Goal: Information Seeking & Learning: Learn about a topic

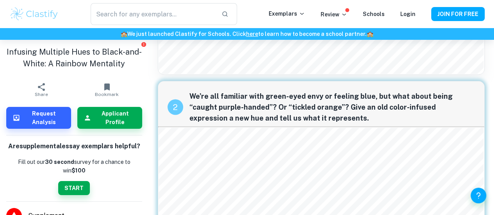
scroll to position [669, 0]
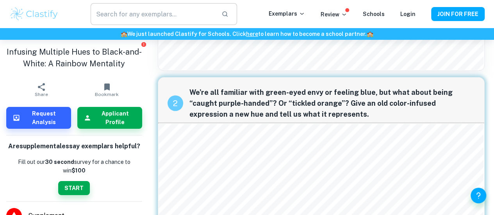
click at [135, 14] on input "text" at bounding box center [153, 14] width 125 height 22
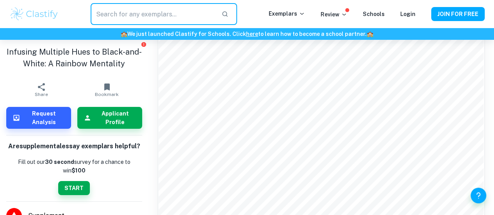
scroll to position [480, 0]
type input "e"
type input "why us essay uchicago"
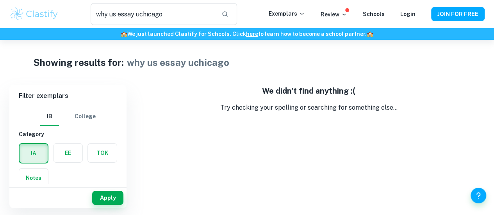
click at [86, 117] on button "College" at bounding box center [85, 116] width 21 height 19
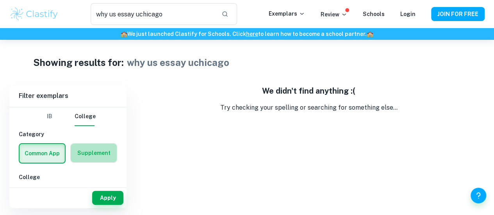
click at [96, 157] on label "button" at bounding box center [94, 153] width 46 height 19
click at [0, 0] on input "radio" at bounding box center [0, 0] width 0 height 0
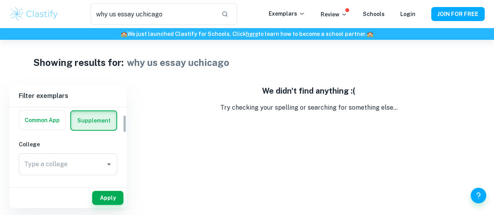
scroll to position [33, 0]
click at [86, 161] on input "Type a college" at bounding box center [57, 164] width 70 height 15
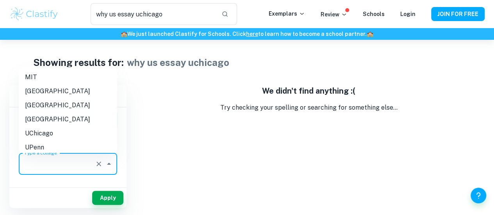
type input "e"
click at [73, 135] on li "UChicago" at bounding box center [68, 133] width 98 height 14
type input "UChicago"
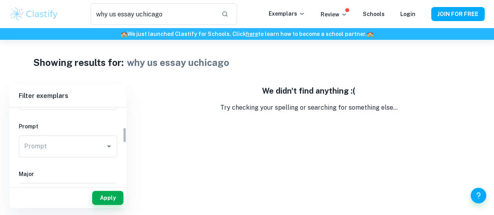
scroll to position [99, 0]
click at [77, 145] on input "Prompt" at bounding box center [62, 146] width 80 height 15
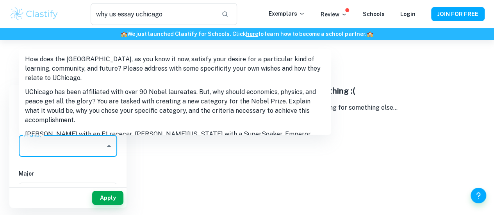
click at [92, 73] on li "How does the [GEOGRAPHIC_DATA], as you know it now, satisfy your desire for a p…" at bounding box center [175, 68] width 312 height 33
type input "How does the [GEOGRAPHIC_DATA], as you know it now, satisfy your desire for a p…"
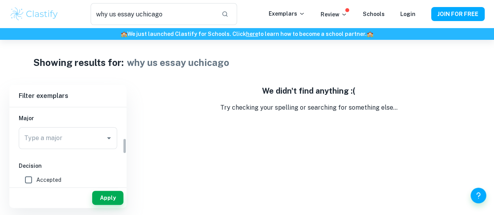
scroll to position [155, 0]
click at [98, 139] on input "Type a major" at bounding box center [62, 137] width 80 height 15
click at [118, 136] on div "IB College Category Common App Supplement College Type a college UChicago Type …" at bounding box center [67, 142] width 117 height 380
click at [112, 136] on icon "Open" at bounding box center [108, 137] width 9 height 9
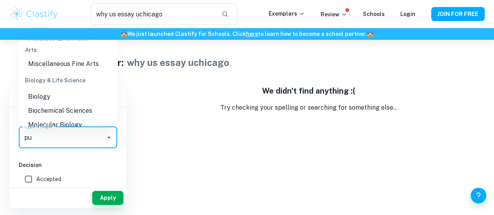
scroll to position [0, 0]
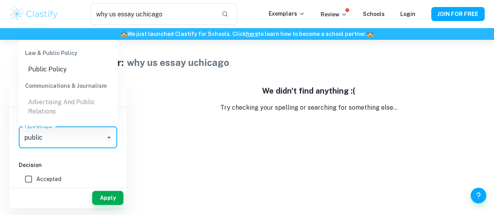
click at [93, 75] on li "Public Policy" at bounding box center [68, 69] width 98 height 14
type input "Public Policy"
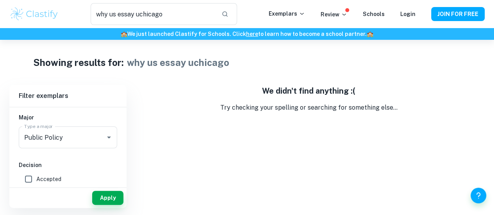
drag, startPoint x: 60, startPoint y: 182, endPoint x: 37, endPoint y: 178, distance: 23.4
click at [37, 178] on span "Accepted" at bounding box center [48, 179] width 25 height 9
click at [36, 178] on input "Accepted" at bounding box center [29, 179] width 16 height 16
checkbox input "true"
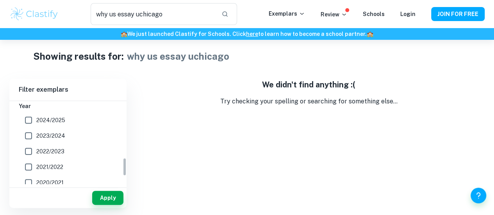
scroll to position [259, 0]
click at [102, 195] on button "Apply" at bounding box center [107, 198] width 31 height 14
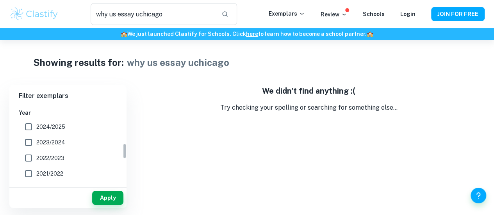
scroll to position [168, 0]
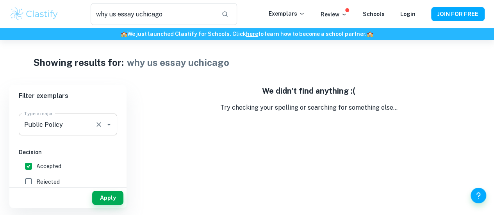
click at [41, 117] on div "Public Policy Type a major" at bounding box center [68, 125] width 98 height 22
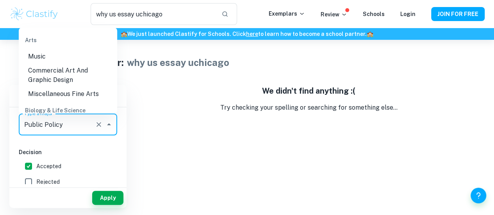
scroll to position [732, 0]
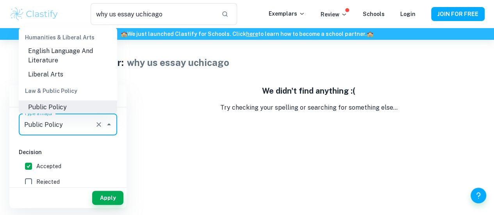
click at [101, 123] on icon "Clear" at bounding box center [99, 125] width 8 height 8
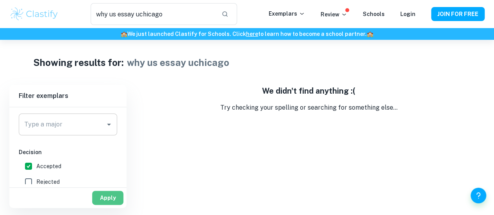
click at [110, 200] on button "Apply" at bounding box center [107, 198] width 31 height 14
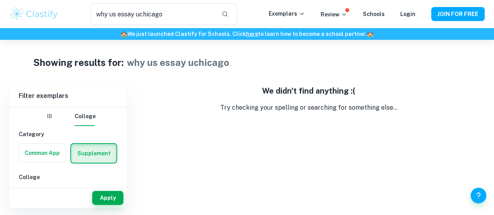
click at [108, 151] on label "button" at bounding box center [93, 153] width 45 height 19
click at [0, 0] on input "radio" at bounding box center [0, 0] width 0 height 0
click at [114, 200] on button "Apply" at bounding box center [107, 198] width 31 height 14
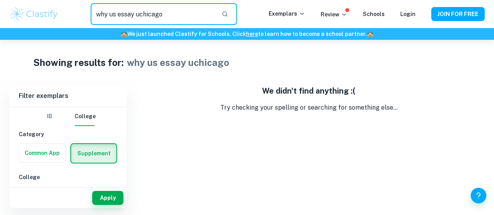
drag, startPoint x: 180, startPoint y: 18, endPoint x: 97, endPoint y: 29, distance: 83.1
click at [97, 29] on header "why us essay uchicago ​ Exemplars Review Schools Login JOIN FOR FREE 🏫 We just …" at bounding box center [247, 20] width 494 height 40
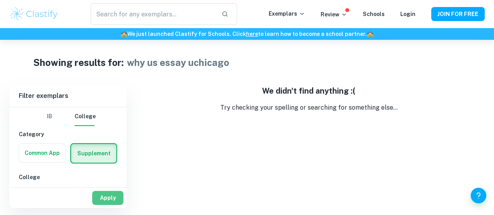
click at [100, 200] on button "Apply" at bounding box center [107, 198] width 31 height 14
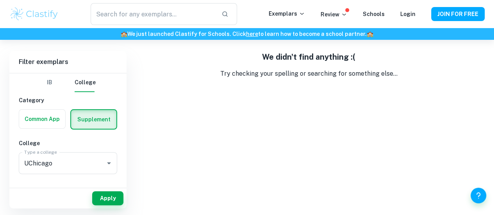
scroll to position [34, 0]
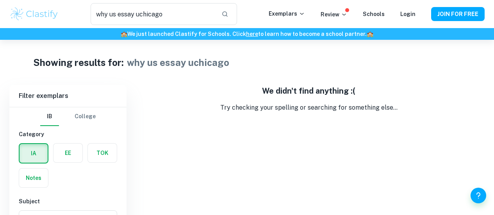
scroll to position [34, 0]
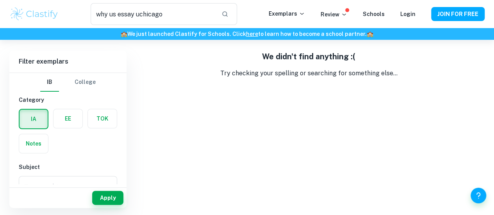
click at [57, 10] on img at bounding box center [34, 14] width 50 height 16
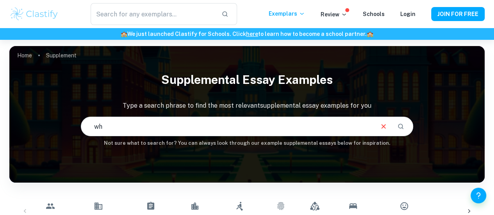
type input "w"
type input "uchicago"
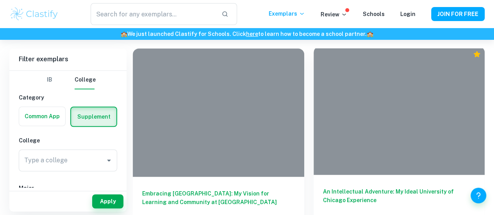
scroll to position [216, 0]
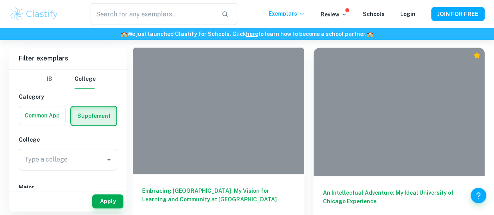
click at [220, 119] on div at bounding box center [218, 110] width 171 height 128
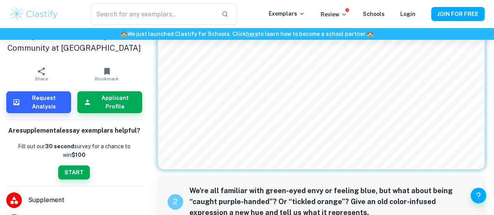
scroll to position [408, 0]
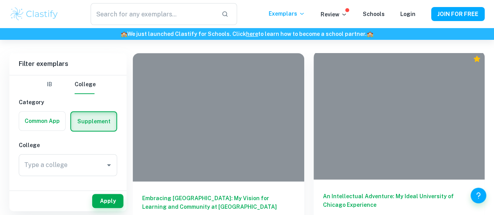
scroll to position [210, 0]
click at [314, 115] on div at bounding box center [399, 115] width 171 height 128
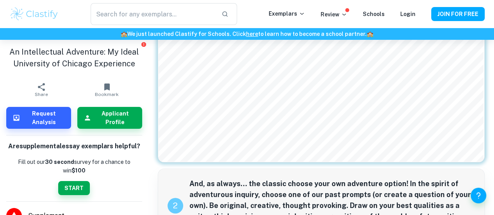
scroll to position [296, 0]
